Goal: Transaction & Acquisition: Purchase product/service

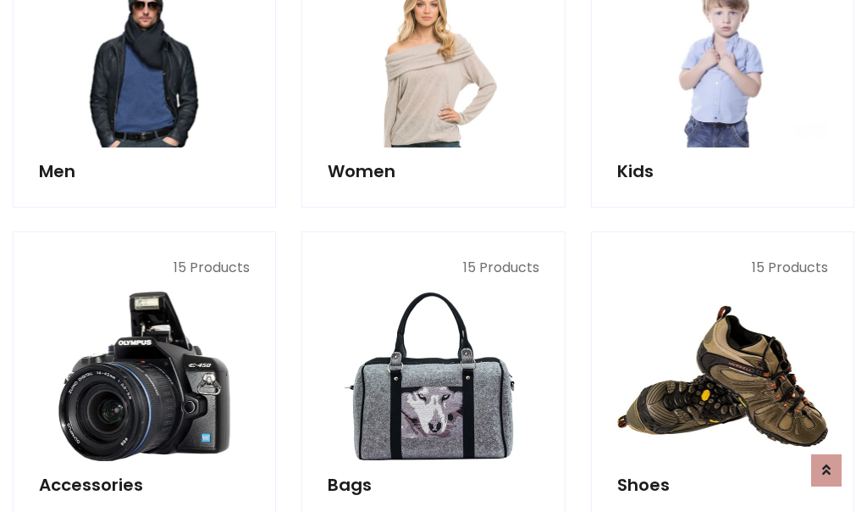
scroll to position [567, 0]
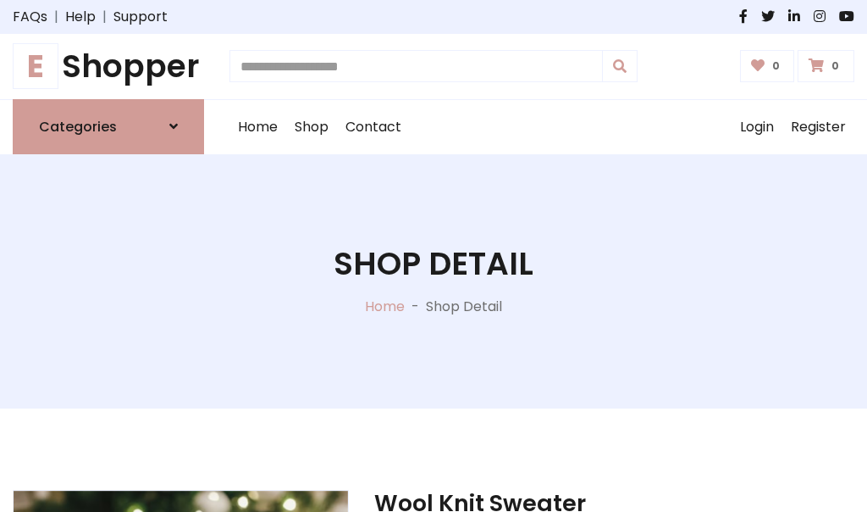
click at [108, 66] on h1 "E Shopper" at bounding box center [108, 66] width 191 height 38
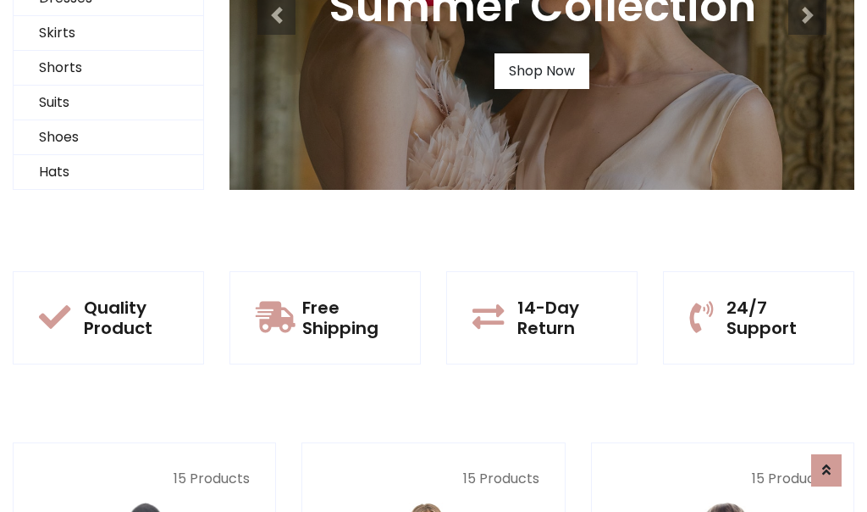
scroll to position [163, 0]
